Goal: Entertainment & Leisure: Consume media (video, audio)

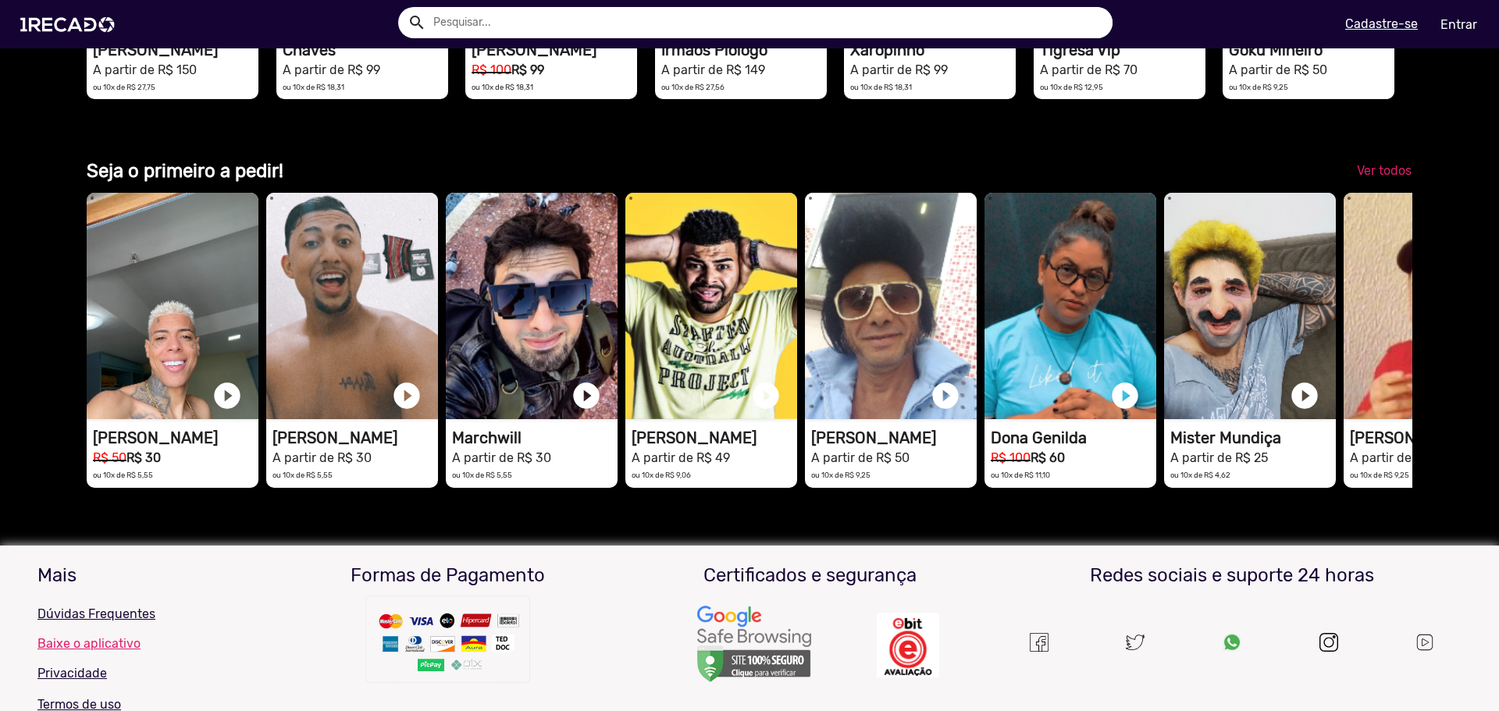
drag, startPoint x: 1326, startPoint y: 440, endPoint x: 1107, endPoint y: 227, distance: 305.4
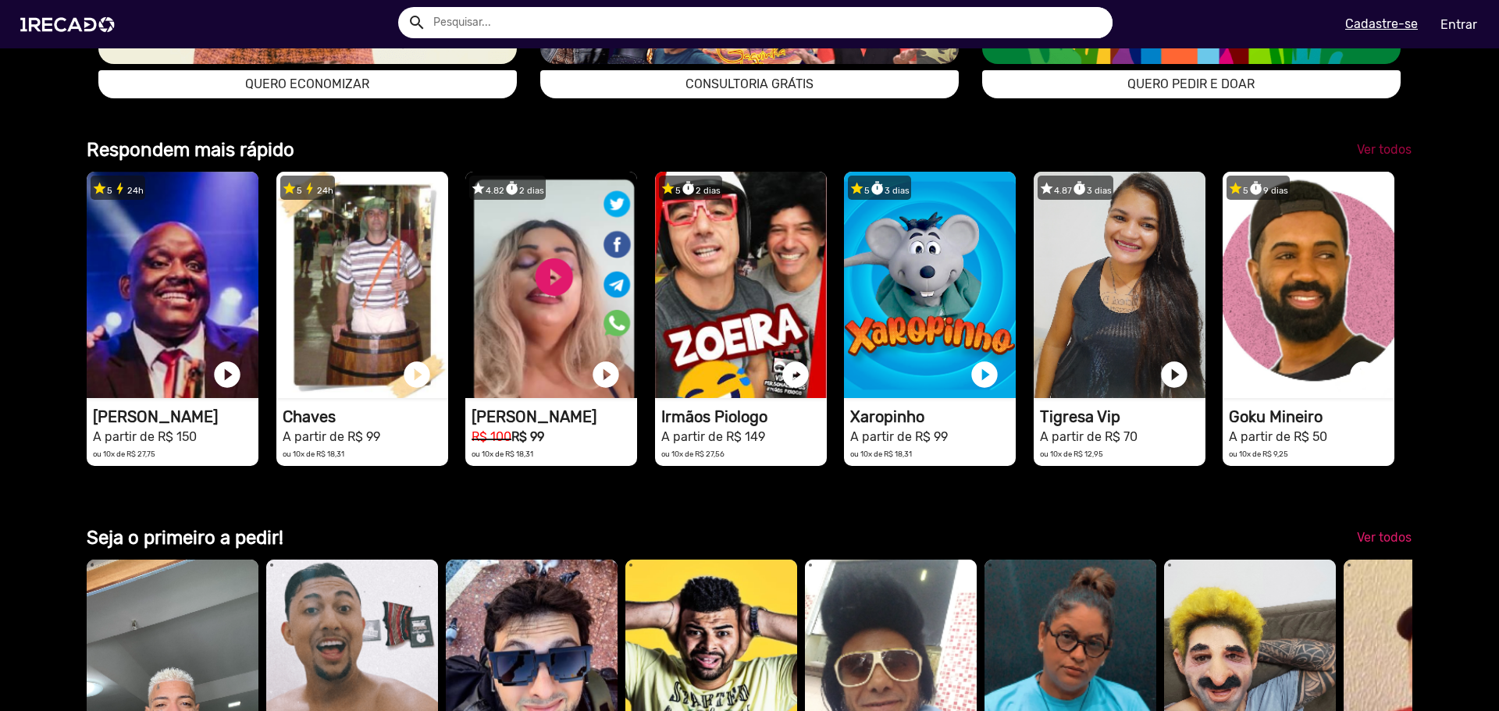
click at [1380, 157] on span "Ver todos" at bounding box center [1384, 149] width 55 height 15
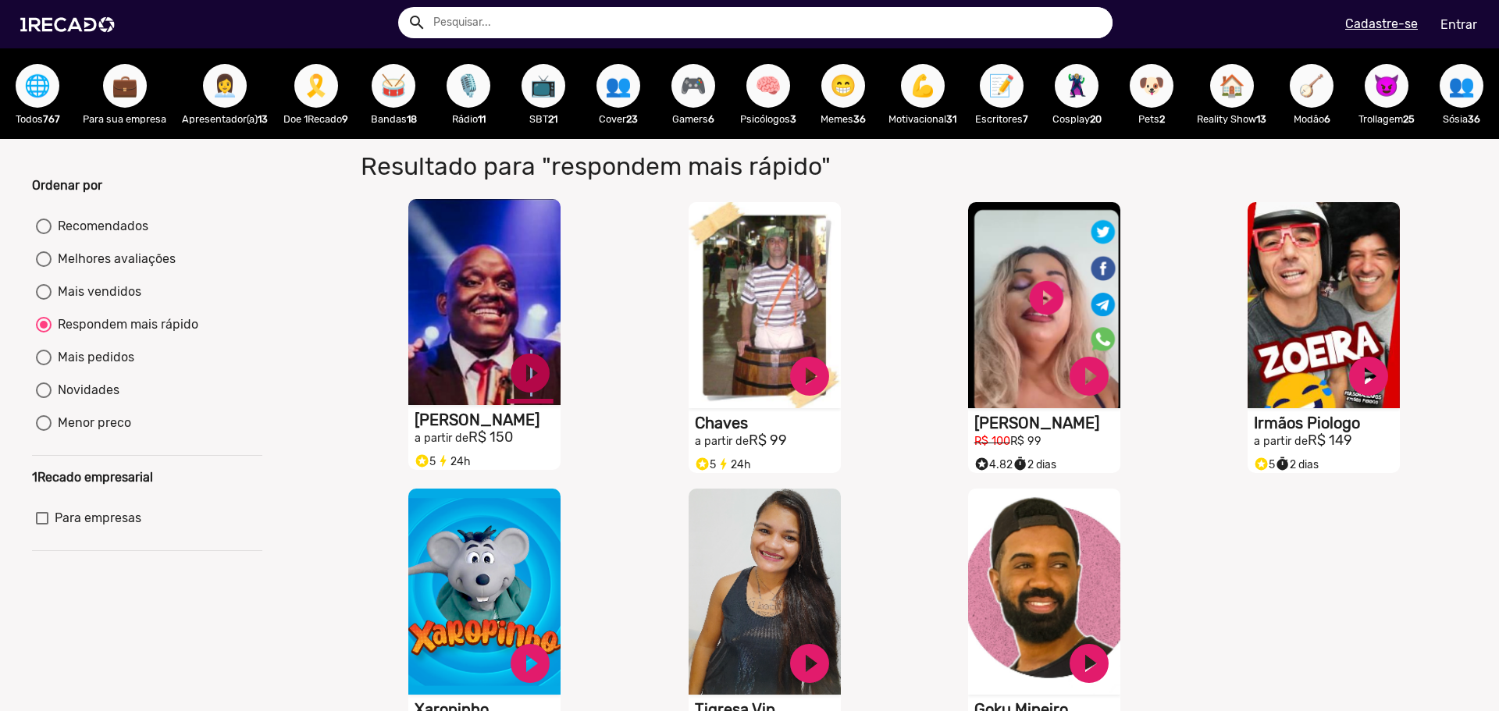
click at [525, 387] on link "play_circle_filled" at bounding box center [530, 373] width 47 height 47
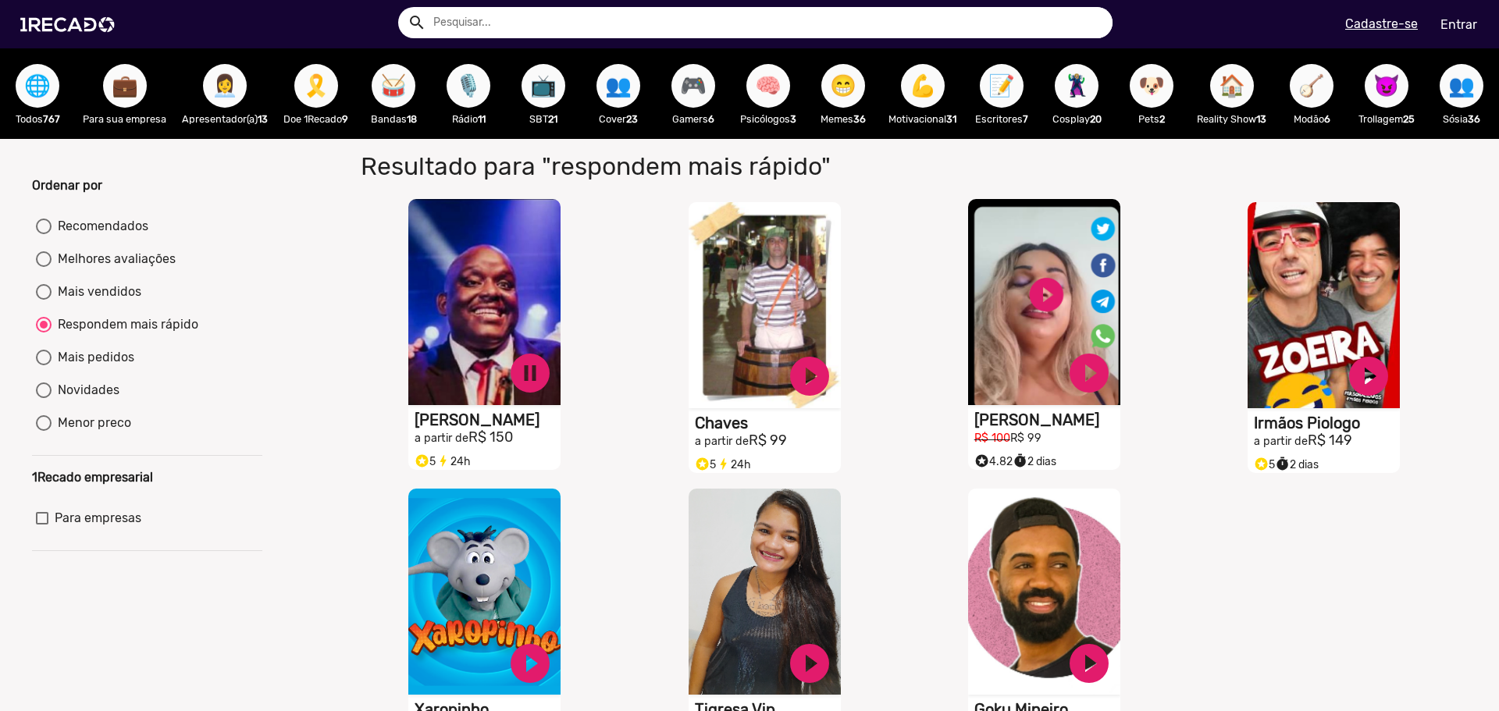
click at [1029, 304] on video "S1RECADO vídeos dedicados para fãs e empresas" at bounding box center [1044, 302] width 152 height 206
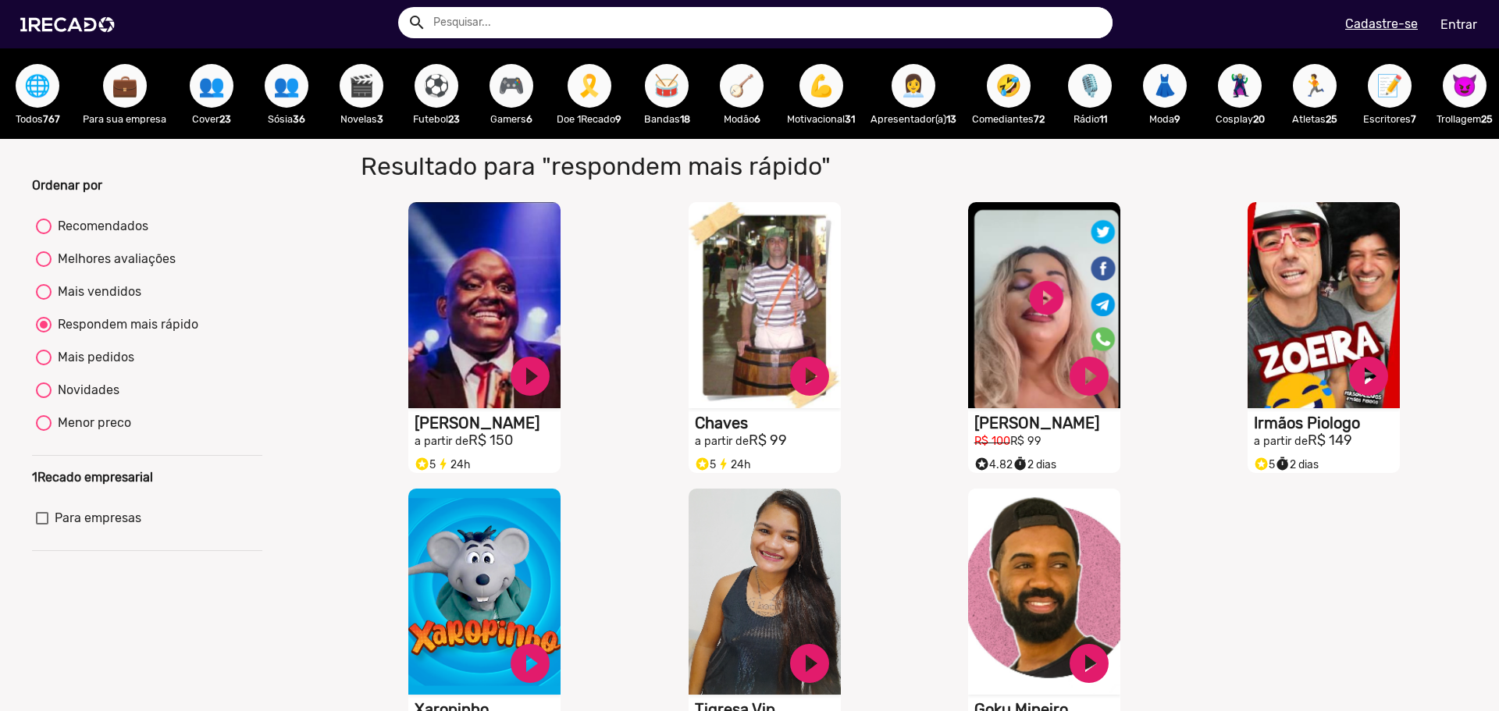
click at [426, 94] on span "⚽" at bounding box center [436, 86] width 27 height 44
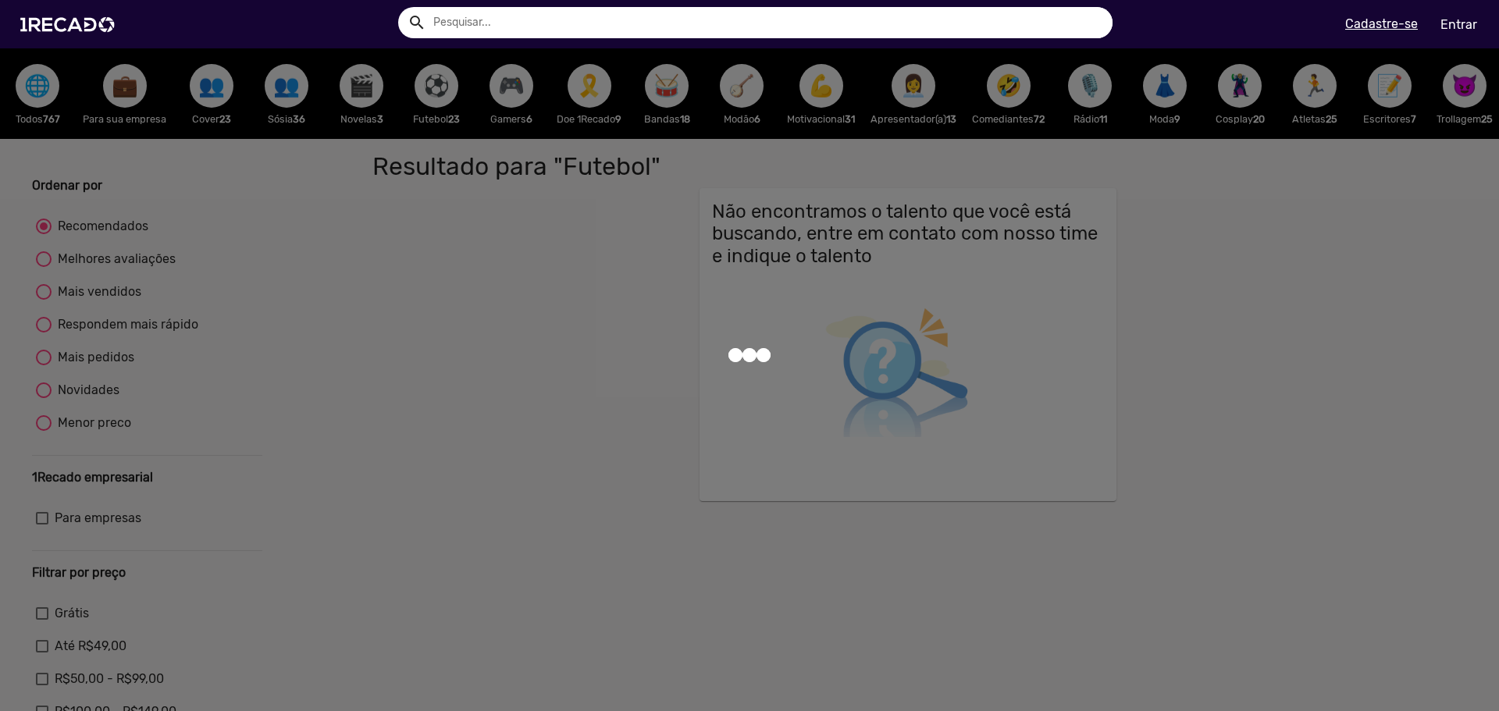
radio input "true"
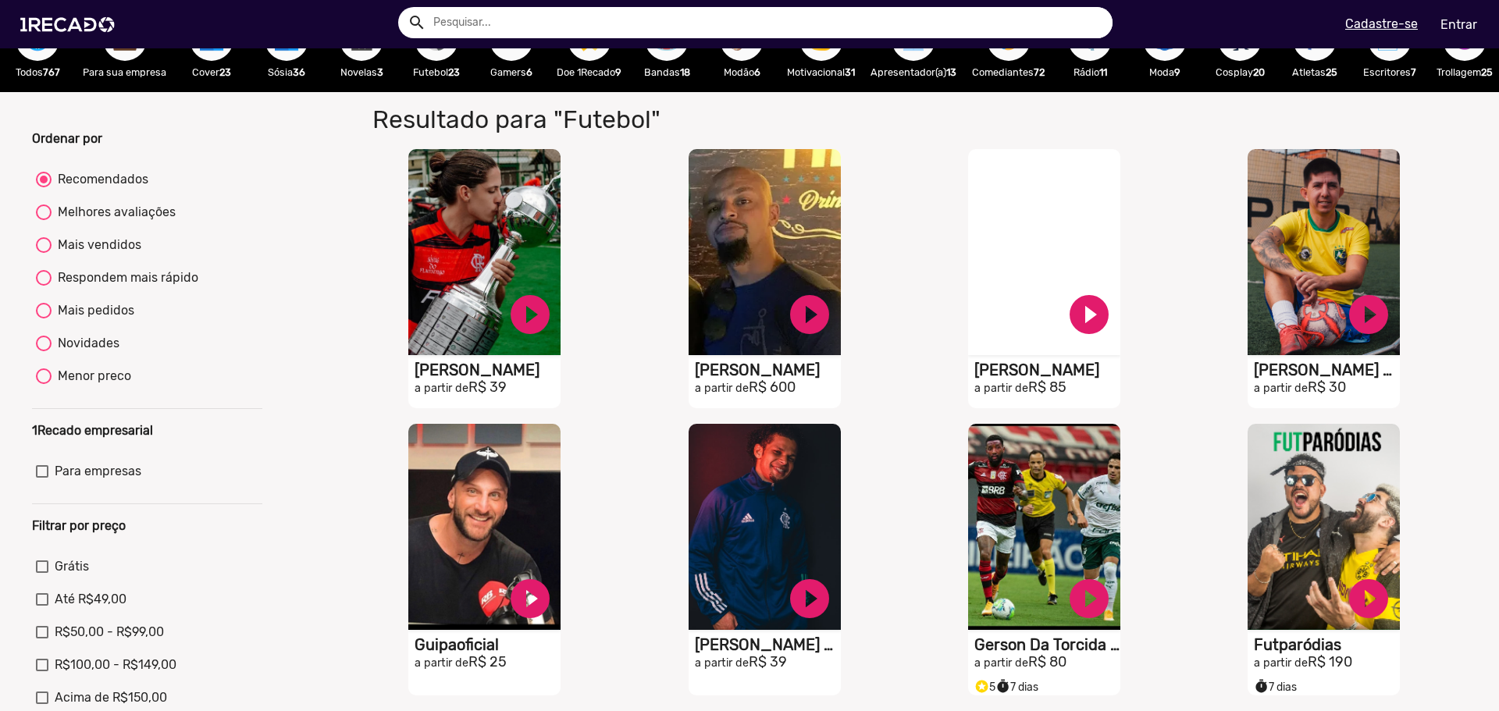
scroll to position [234, 0]
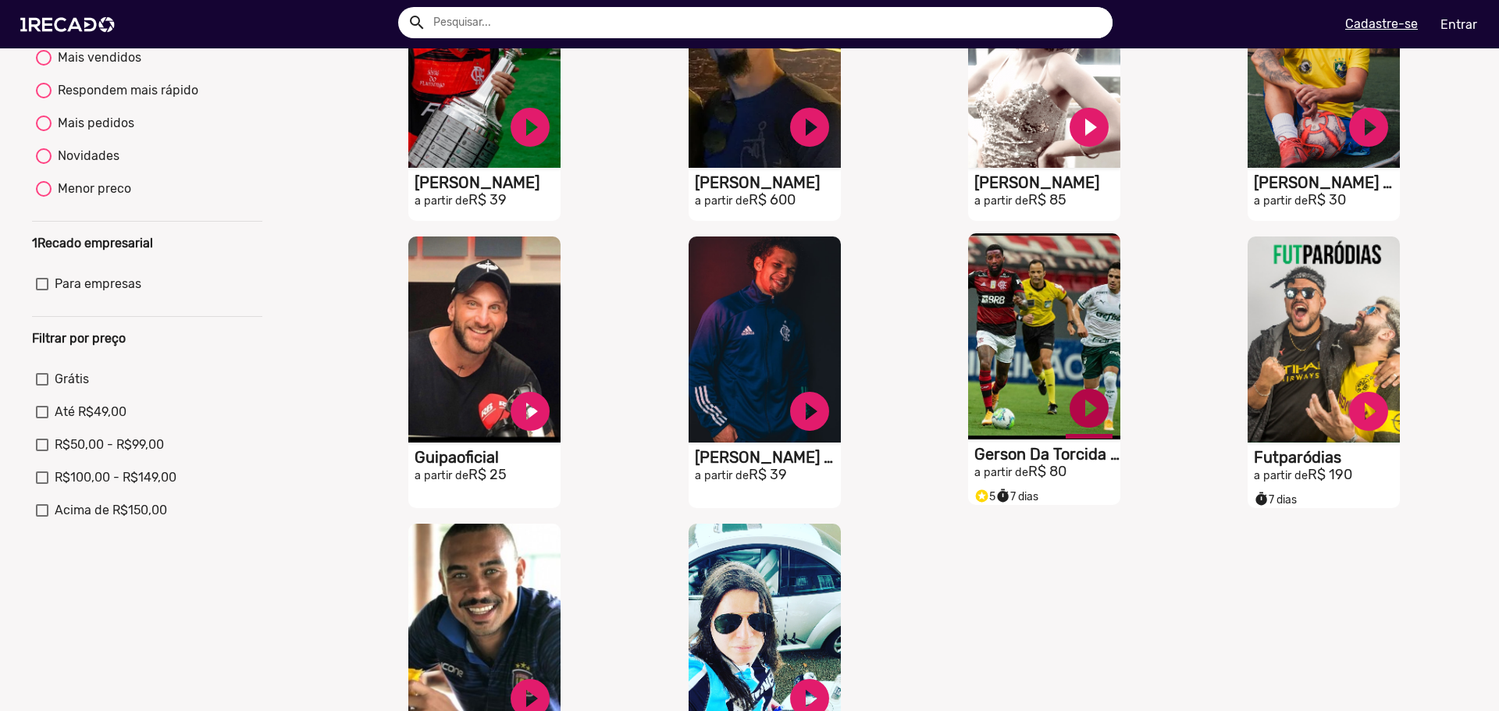
click at [1089, 420] on link "play_circle_filled" at bounding box center [1089, 408] width 47 height 47
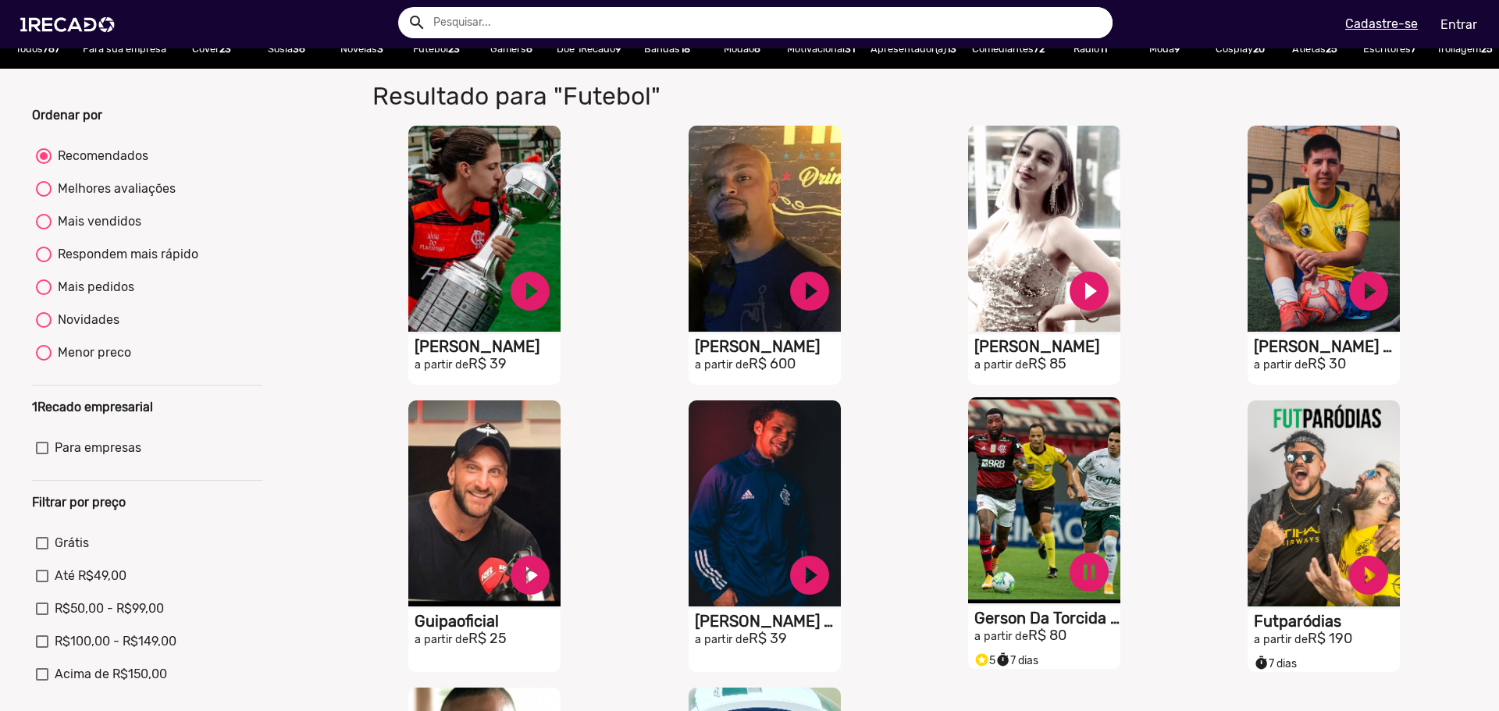
scroll to position [0, 0]
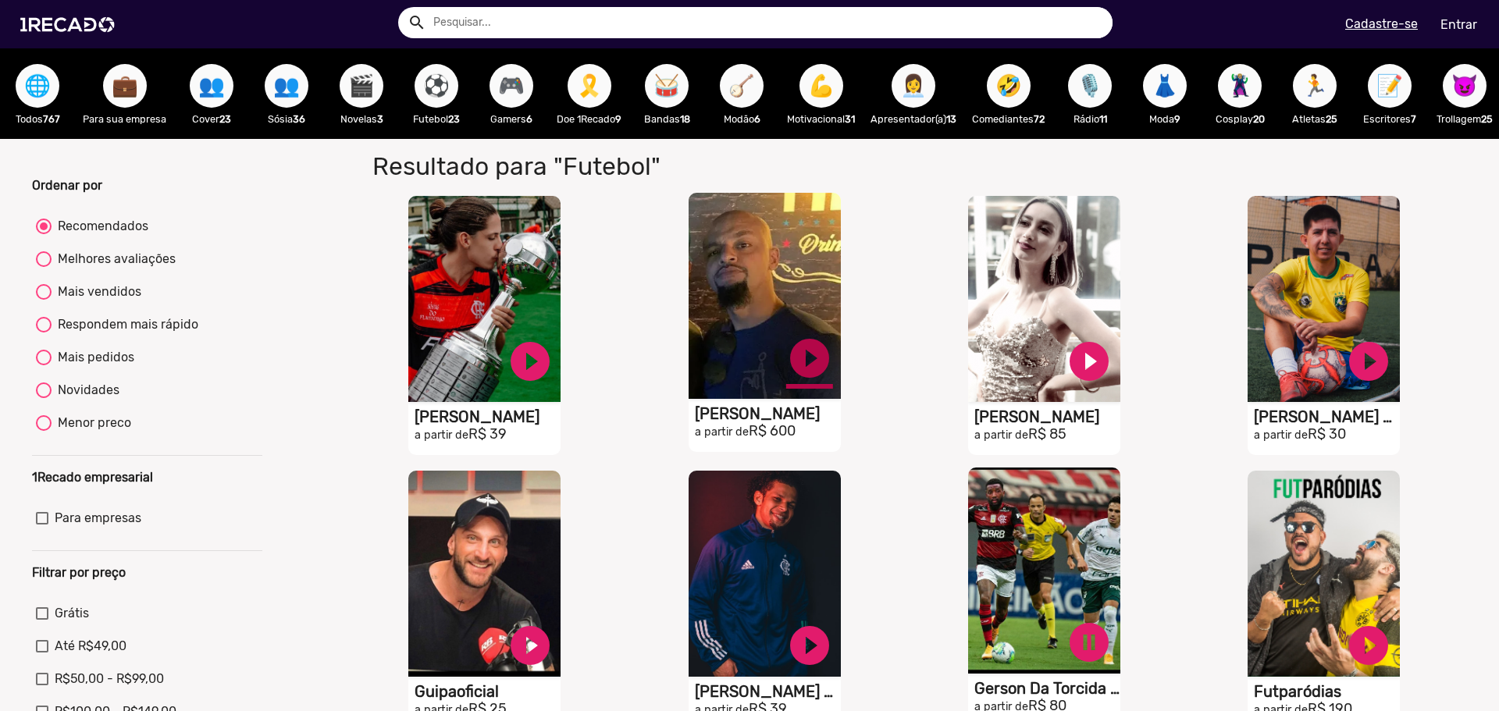
click at [809, 371] on link "play_circle_filled" at bounding box center [809, 358] width 47 height 47
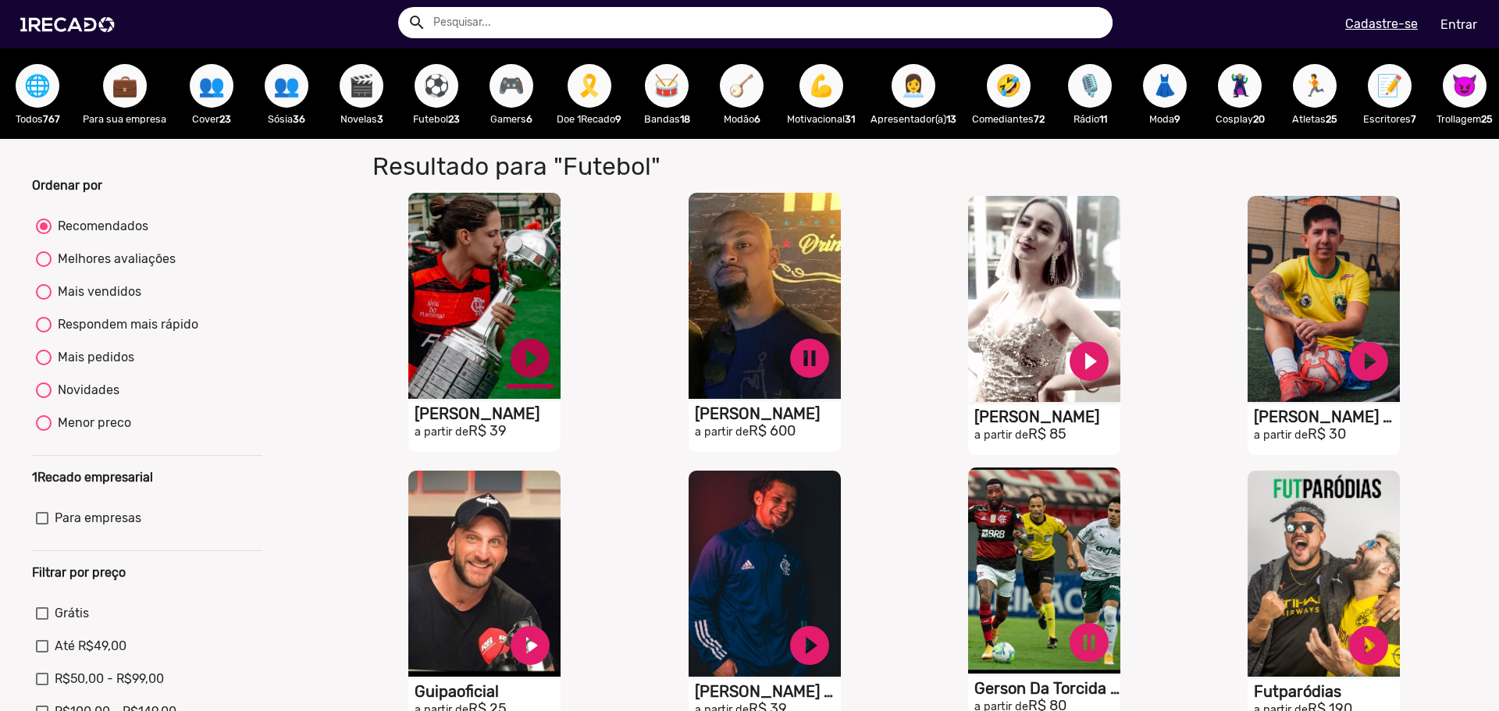
click at [525, 374] on link "play_circle_filled" at bounding box center [530, 358] width 47 height 47
click at [804, 376] on link "pause_circle" at bounding box center [809, 358] width 47 height 47
click at [529, 372] on link "pause_circle" at bounding box center [530, 358] width 47 height 47
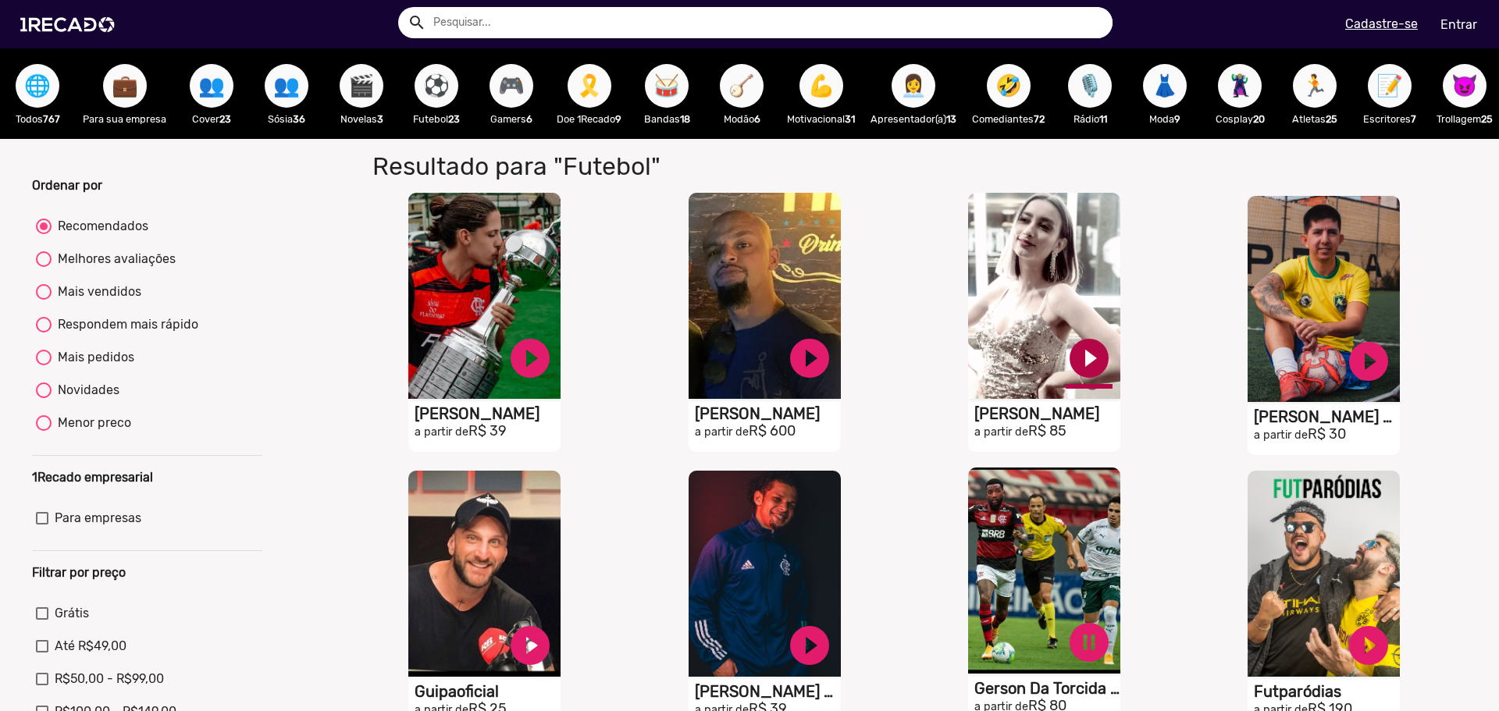
click at [1085, 369] on link "play_circle_filled" at bounding box center [1089, 358] width 47 height 47
click at [1079, 375] on link "pause_circle" at bounding box center [1089, 358] width 47 height 47
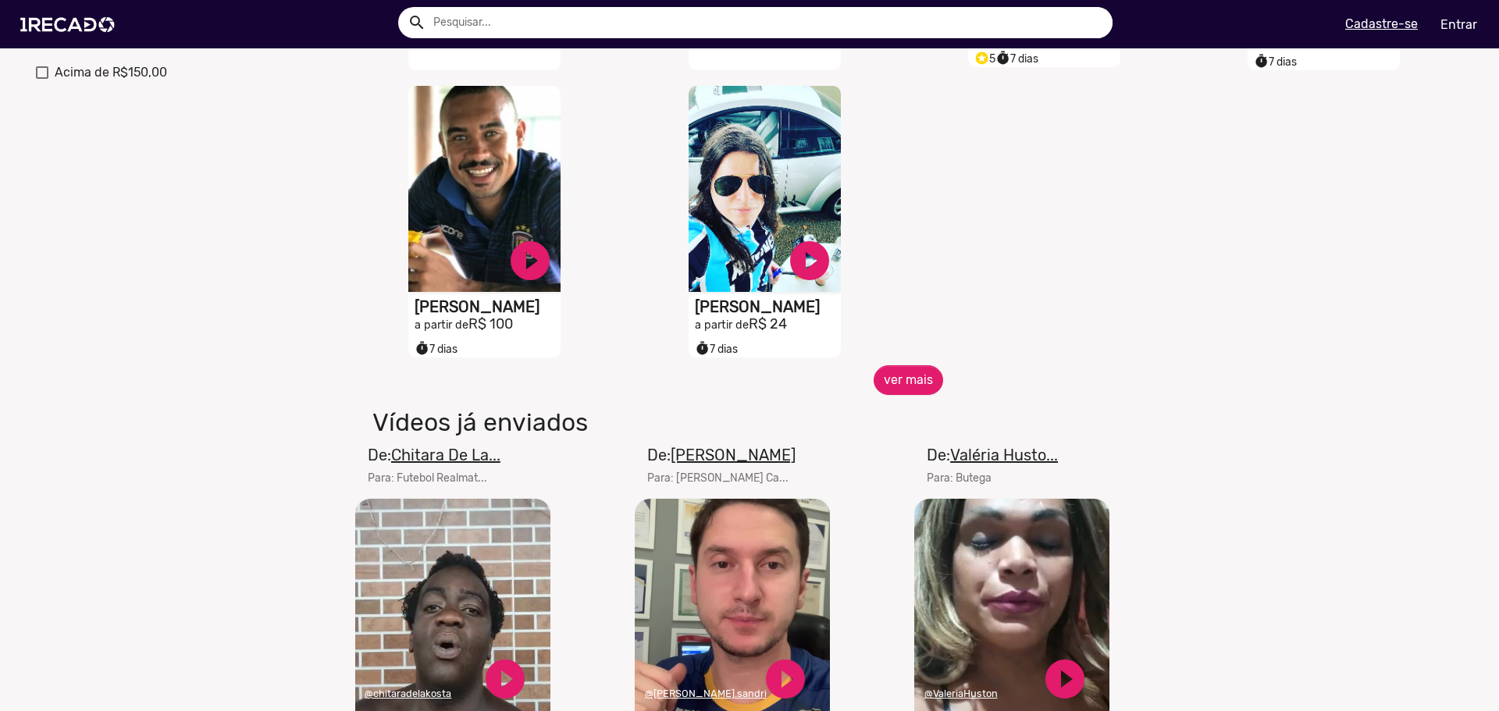
scroll to position [703, 0]
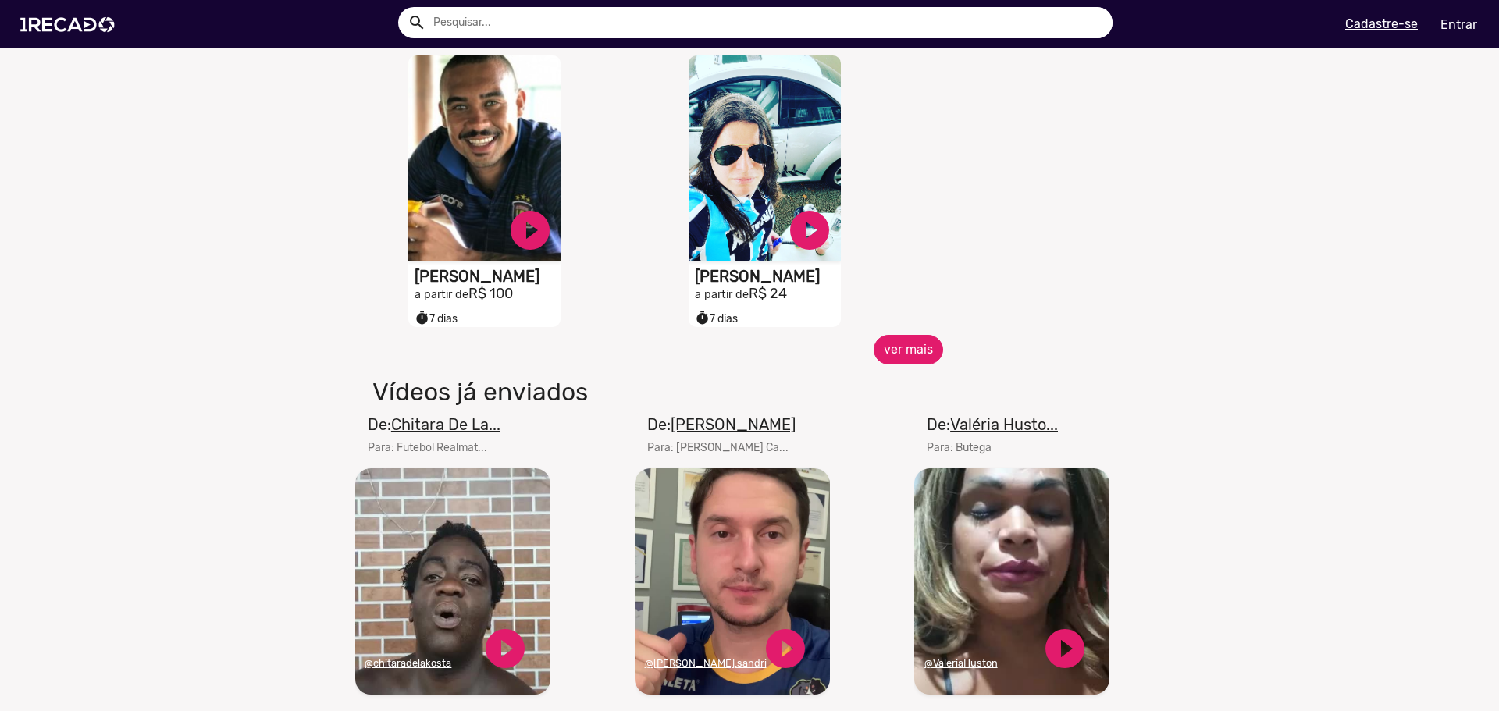
click at [896, 365] on button "ver mais" at bounding box center [909, 350] width 70 height 30
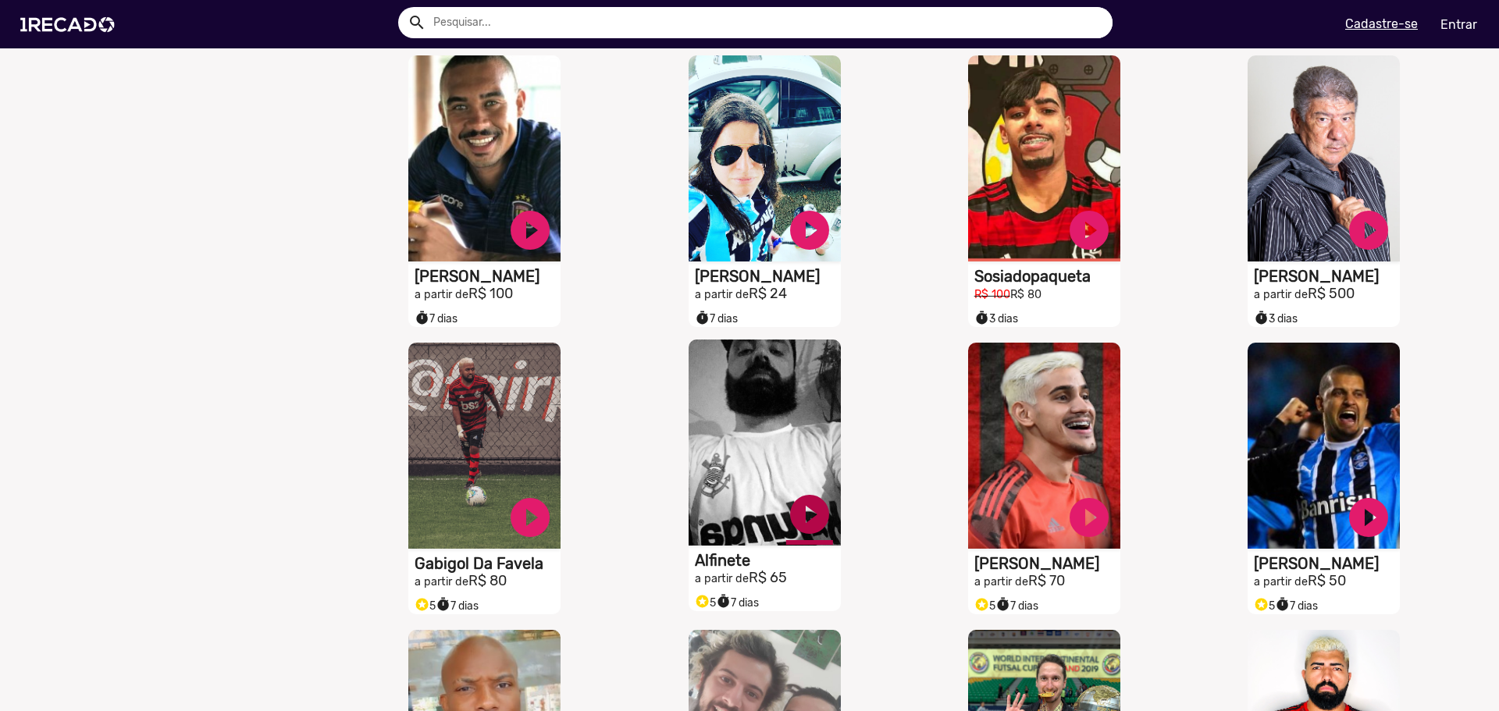
click at [805, 522] on link "play_circle_filled" at bounding box center [809, 514] width 47 height 47
click at [1357, 237] on link "play_circle_filled" at bounding box center [1369, 227] width 47 height 47
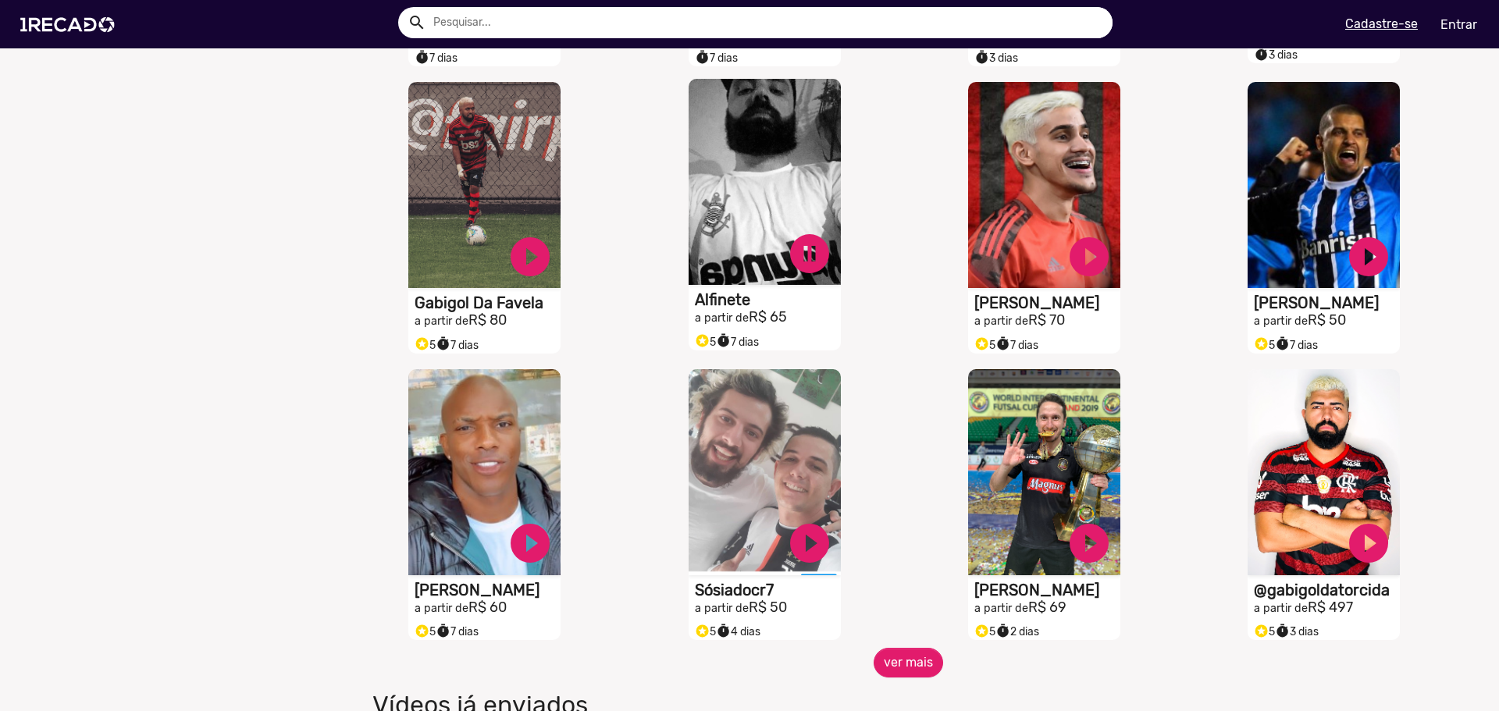
scroll to position [1015, 0]
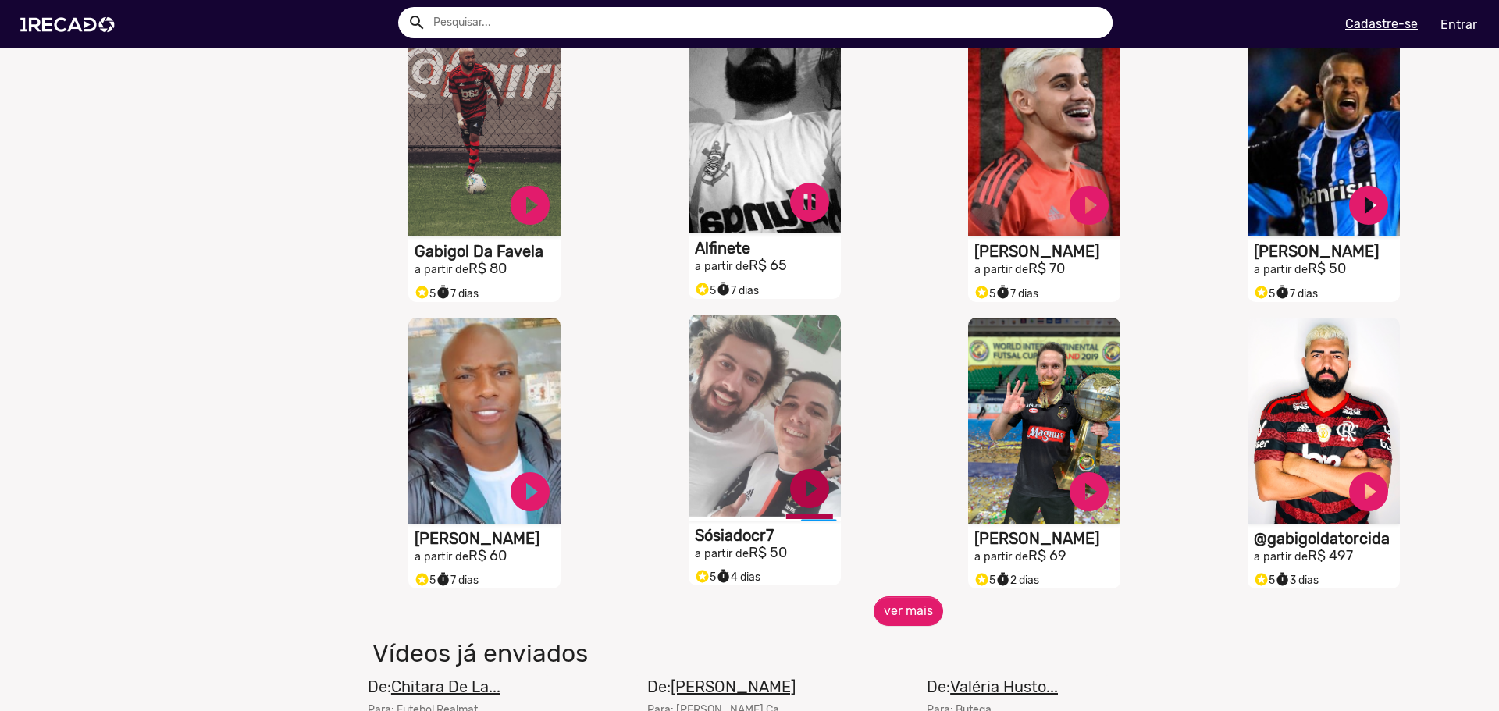
click at [796, 506] on link "play_circle_filled" at bounding box center [809, 488] width 47 height 47
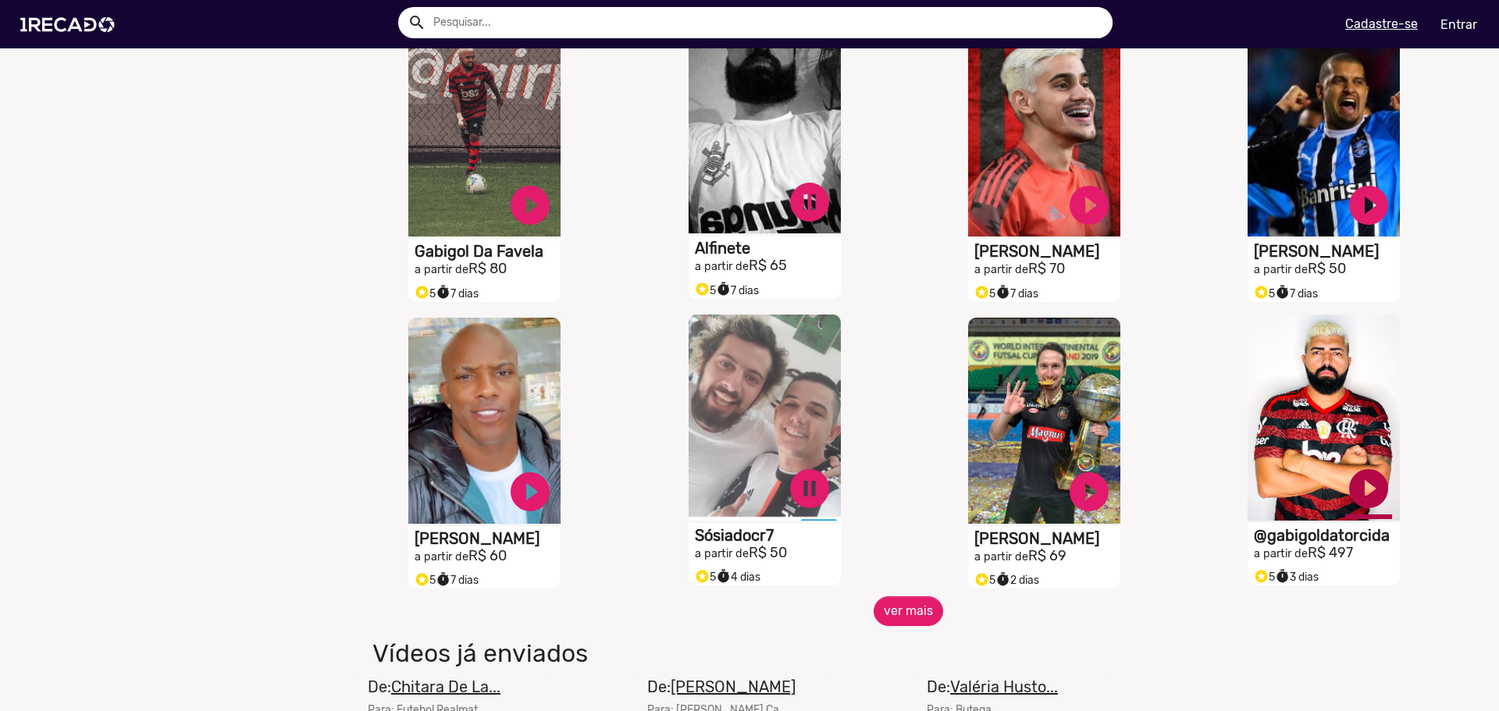
click at [1353, 497] on link "play_circle_filled" at bounding box center [1369, 488] width 47 height 47
click at [890, 626] on button "ver mais" at bounding box center [909, 612] width 70 height 30
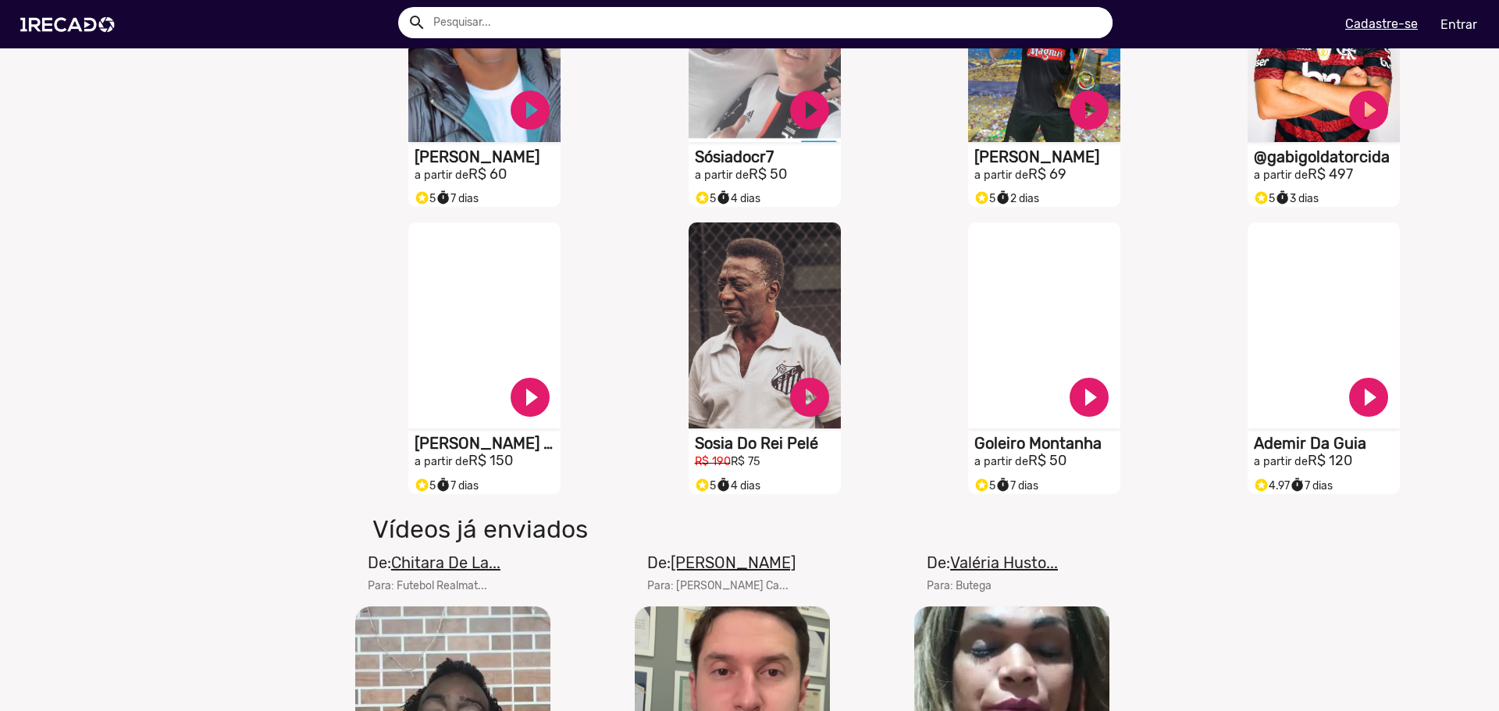
scroll to position [1406, 0]
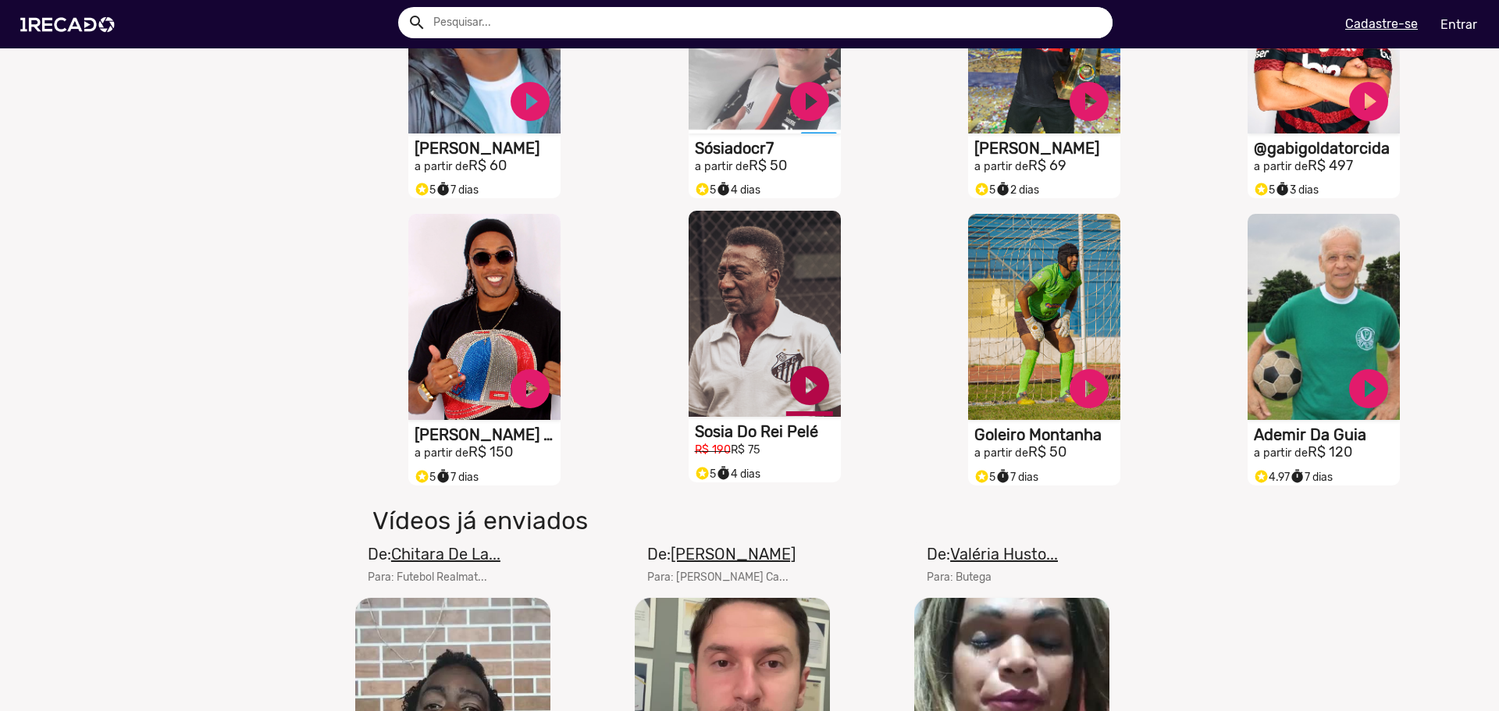
click at [800, 402] on link "play_circle_filled" at bounding box center [809, 385] width 47 height 47
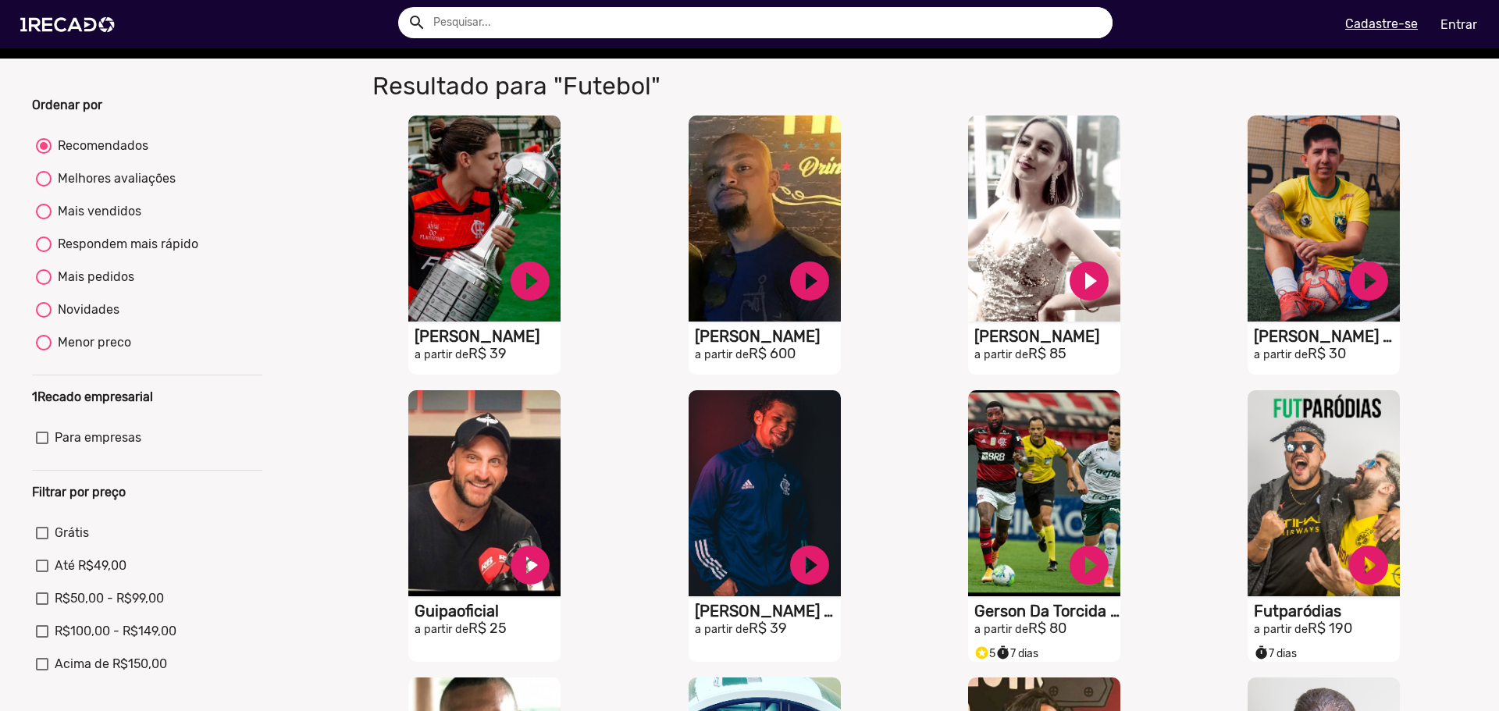
scroll to position [0, 0]
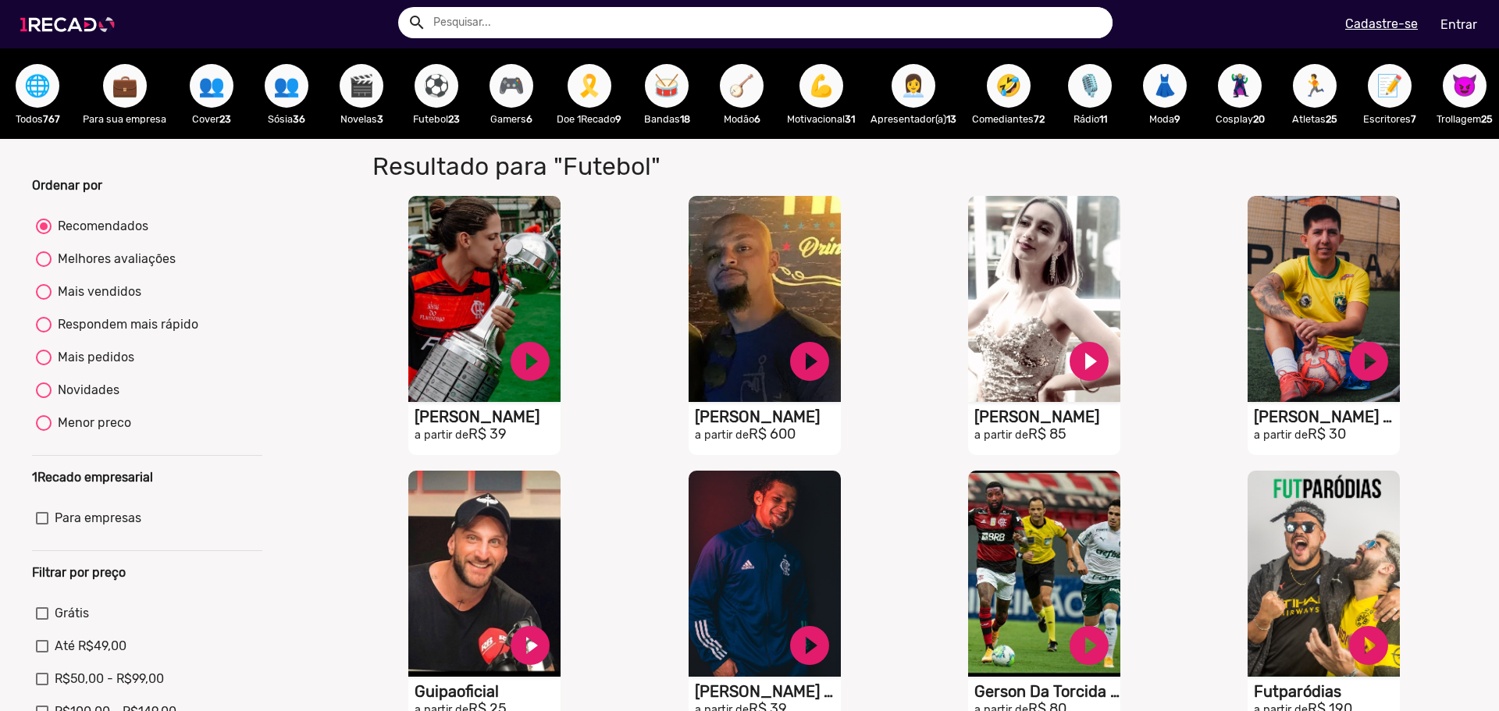
click at [43, 30] on img at bounding box center [71, 24] width 118 height 66
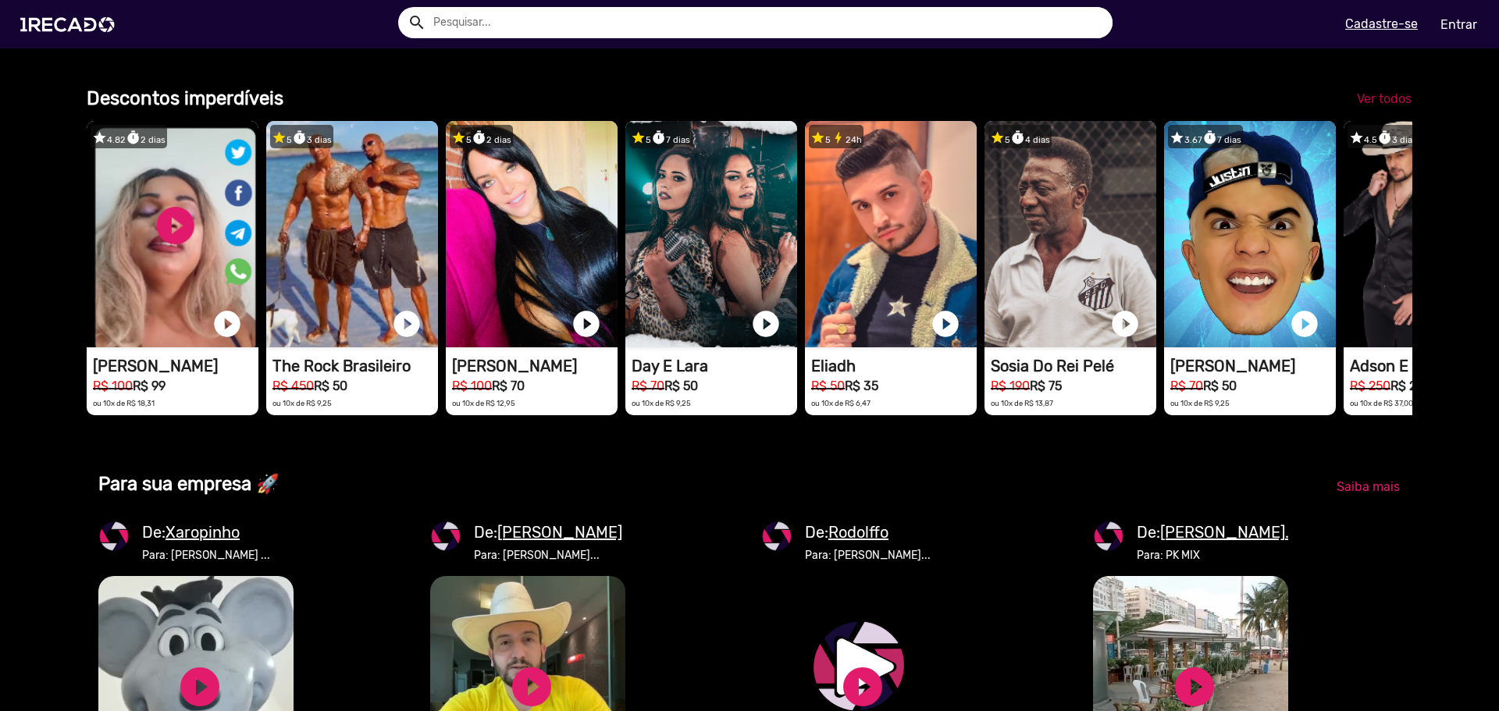
scroll to position [0, 2975]
click at [1374, 106] on span "Ver todos" at bounding box center [1384, 98] width 55 height 15
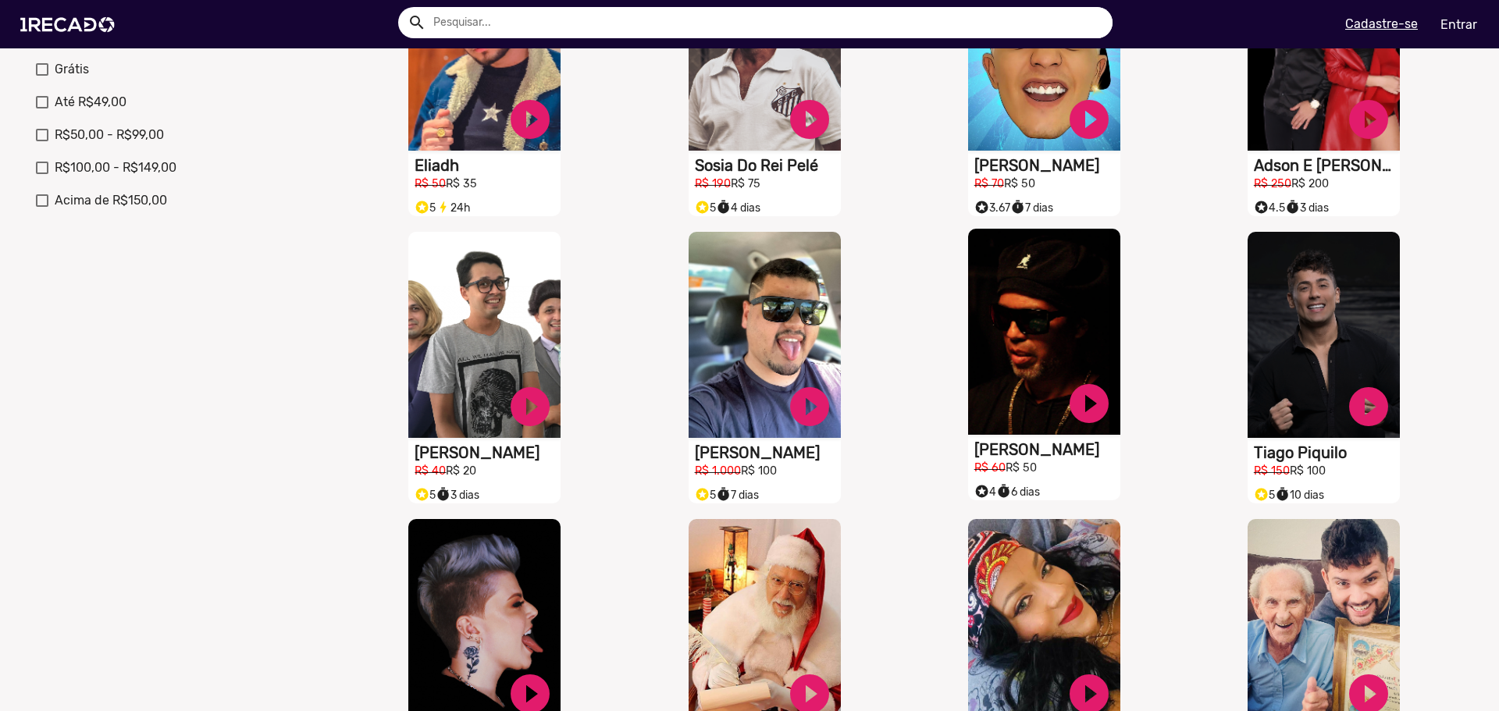
scroll to position [547, 0]
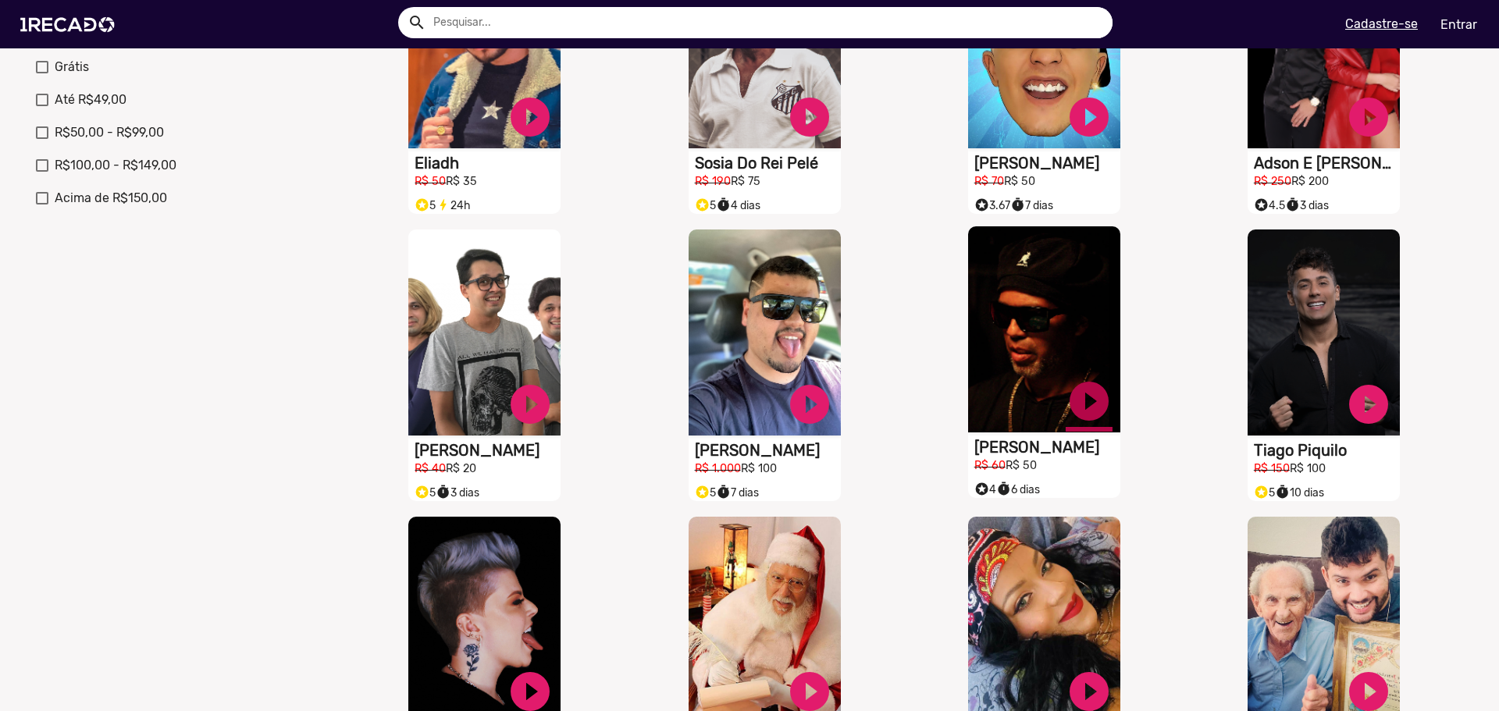
click at [1085, 416] on link "play_circle_filled" at bounding box center [1089, 401] width 47 height 47
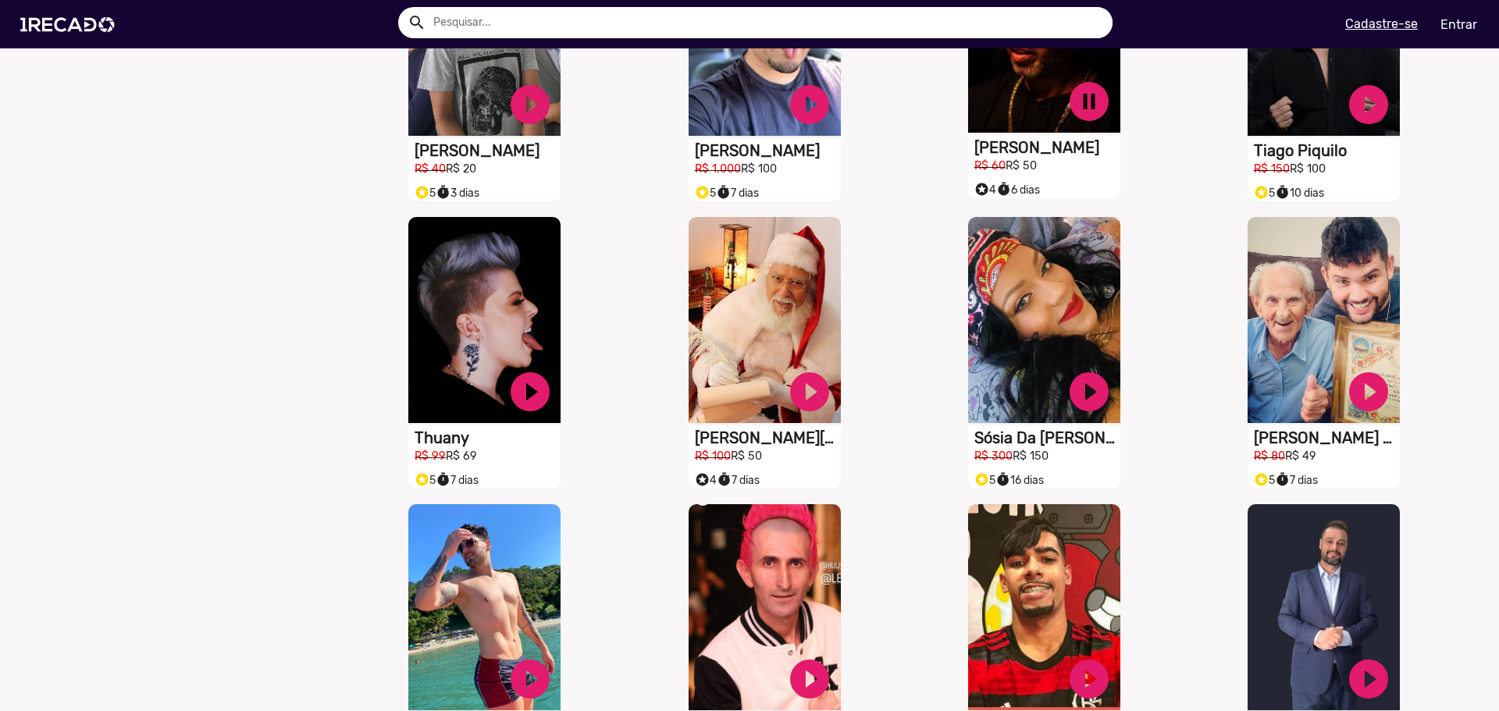
scroll to position [859, 0]
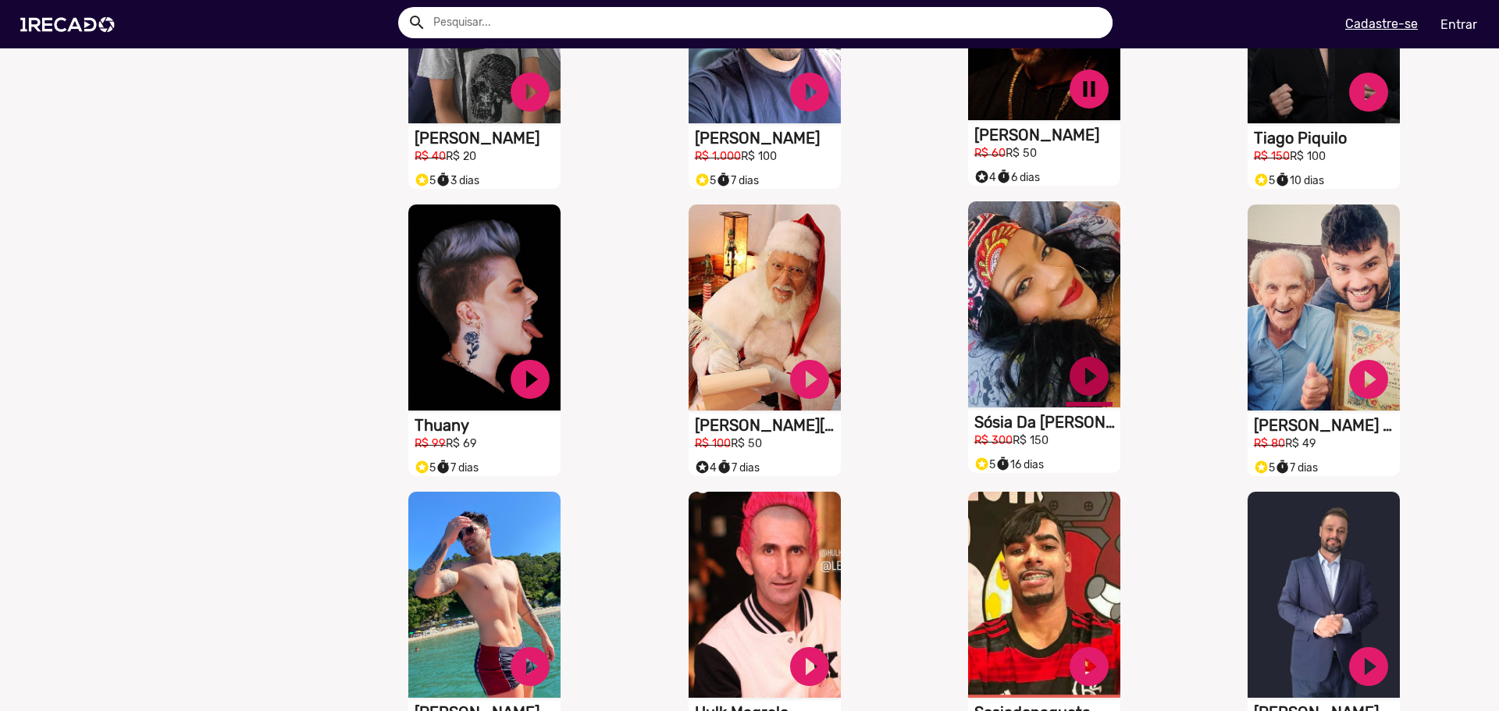
click at [1079, 394] on link "play_circle_filled" at bounding box center [1089, 376] width 47 height 47
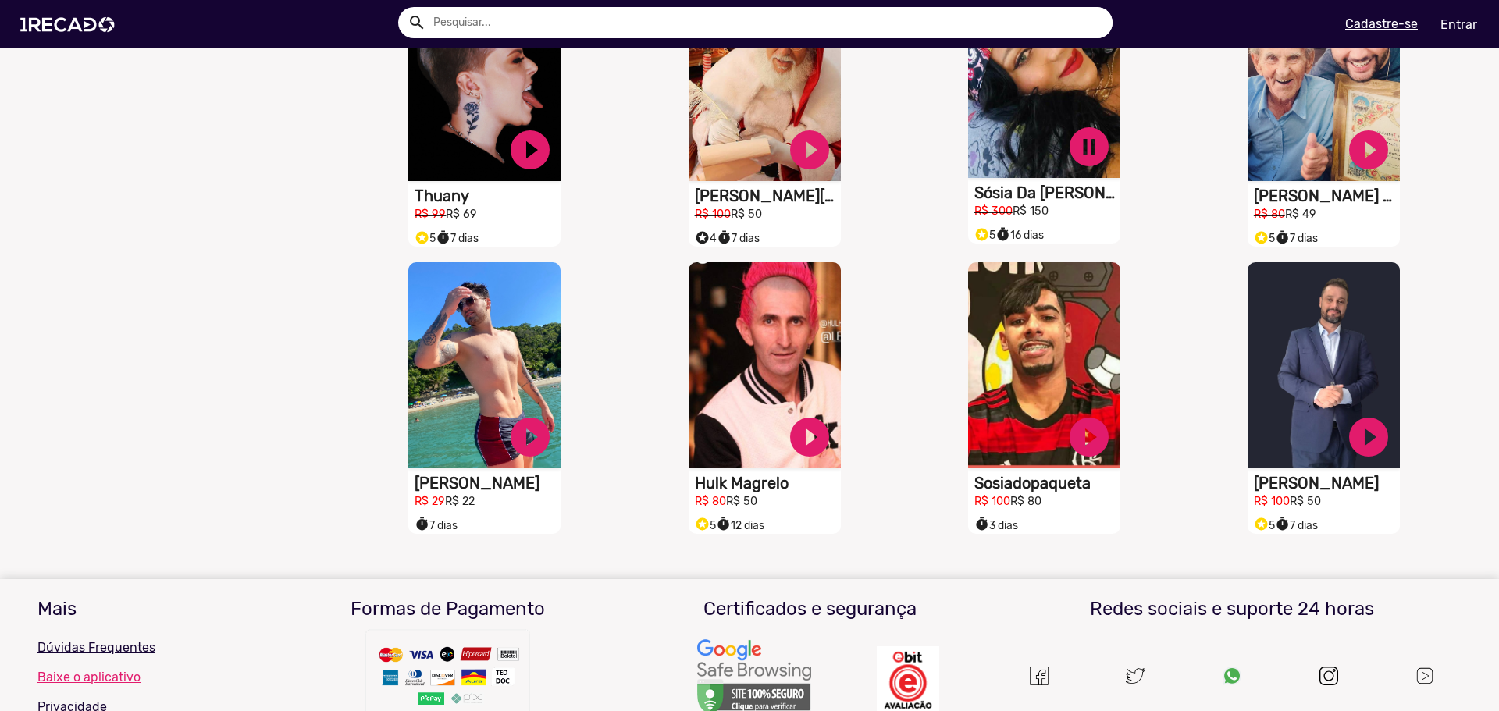
scroll to position [1093, 0]
